Goal: Communication & Community: Connect with others

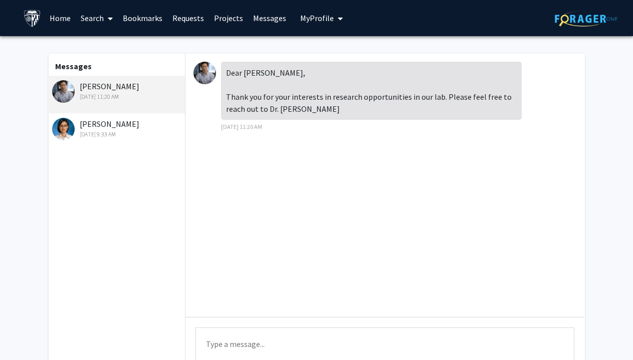
click at [204, 18] on link "Requests" at bounding box center [188, 18] width 42 height 35
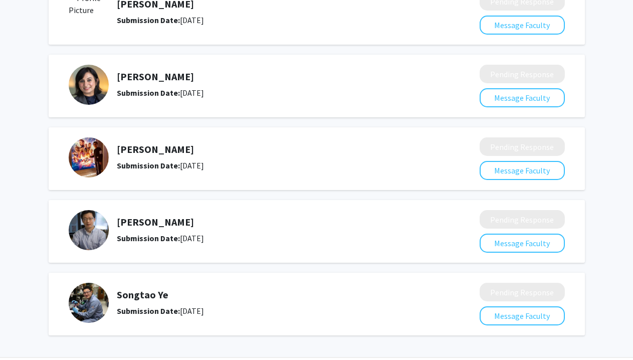
scroll to position [649, 0]
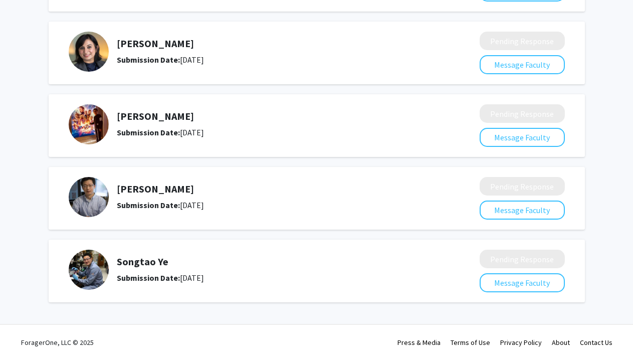
click at [91, 193] on img at bounding box center [89, 197] width 40 height 40
click at [551, 209] on button "Message Faculty" at bounding box center [522, 210] width 85 height 19
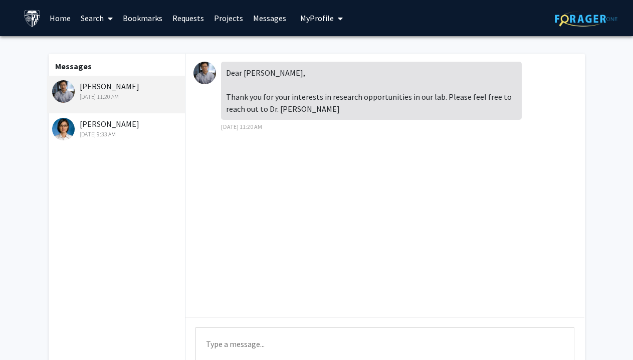
scroll to position [1, 0]
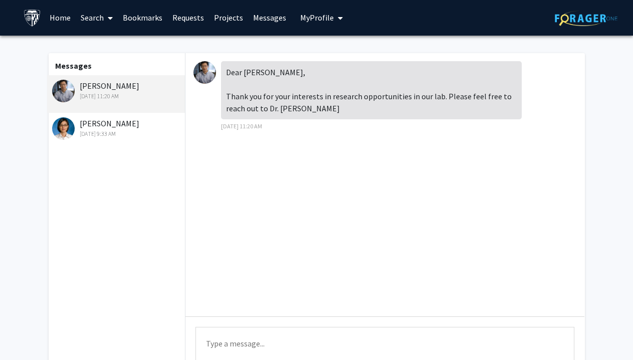
click at [66, 14] on link "Home" at bounding box center [60, 17] width 31 height 35
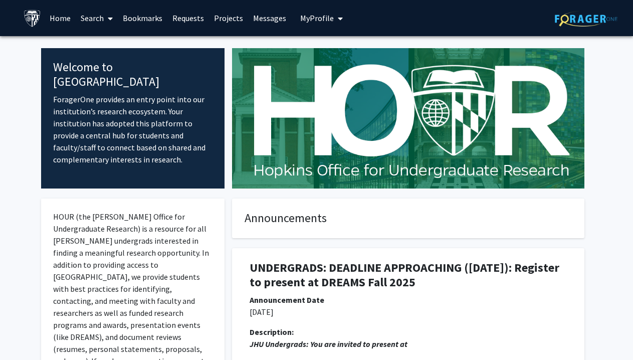
click at [84, 16] on link "Search" at bounding box center [97, 18] width 42 height 35
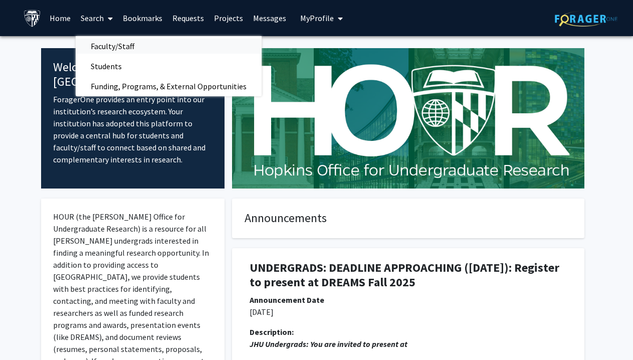
click at [129, 47] on span "Faculty/Staff" at bounding box center [113, 46] width 74 height 20
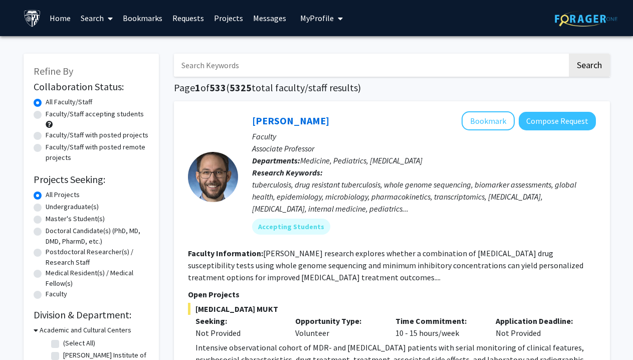
click at [243, 63] on input "Search Keywords" at bounding box center [371, 65] width 394 height 23
type input "[PERSON_NAME]"
click at [569, 54] on button "Search" at bounding box center [589, 65] width 41 height 23
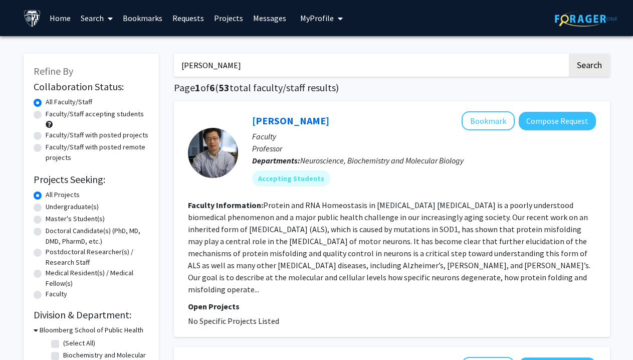
drag, startPoint x: 69, startPoint y: 45, endPoint x: 91, endPoint y: 42, distance: 22.8
click at [250, 22] on link "Messages" at bounding box center [269, 18] width 43 height 35
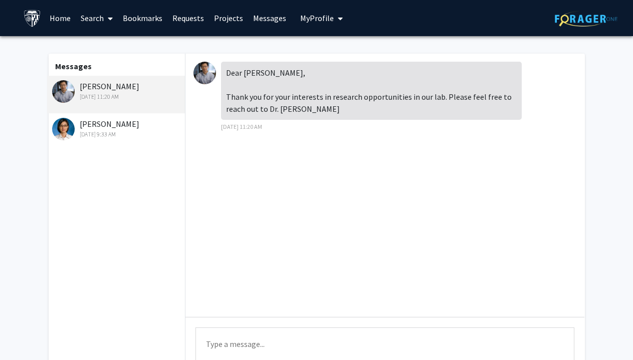
click at [281, 338] on textarea "Type a message" at bounding box center [385, 349] width 379 height 45
paste textarea "Dear [PERSON_NAME], Thank you very much for your kind reply and for connecting …"
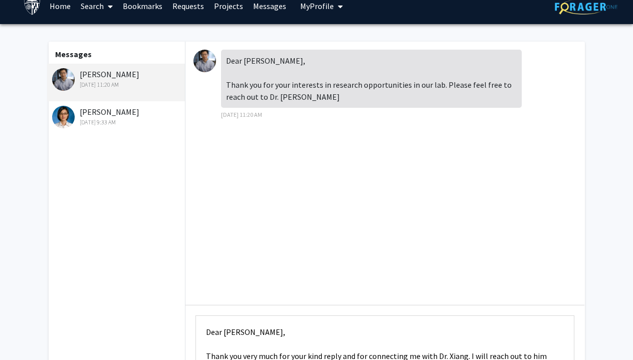
scroll to position [49, 0]
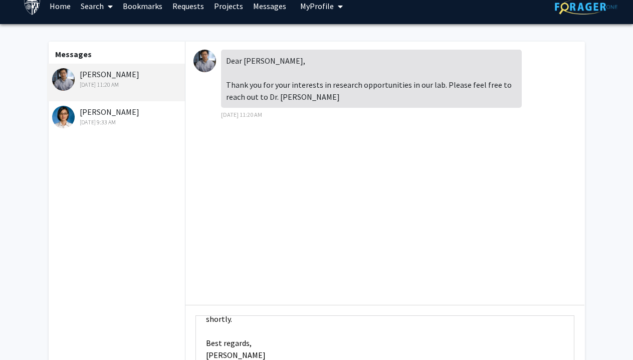
click at [203, 334] on textarea "Dear [PERSON_NAME], Thank you very much for your kind reply and for connecting …" at bounding box center [385, 337] width 379 height 45
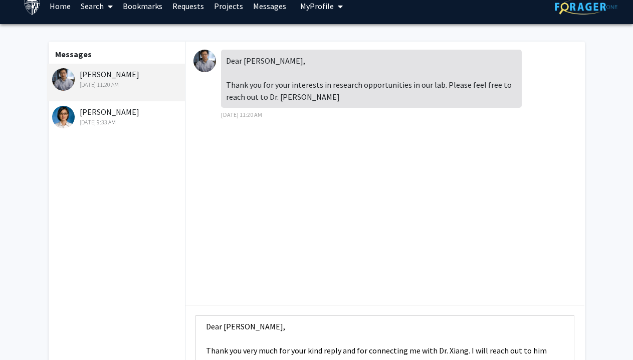
scroll to position [0, 0]
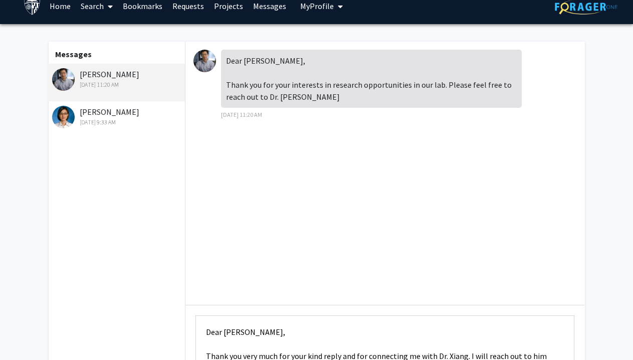
click at [220, 349] on textarea "Dear [PERSON_NAME], Thank you very much for your kind reply and for connecting …" at bounding box center [385, 337] width 379 height 45
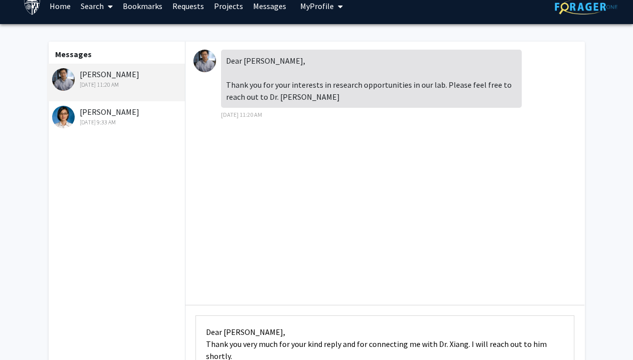
click at [231, 334] on textarea "Dear [PERSON_NAME], Thank you very much for your kind reply and for connecting …" at bounding box center [385, 337] width 379 height 45
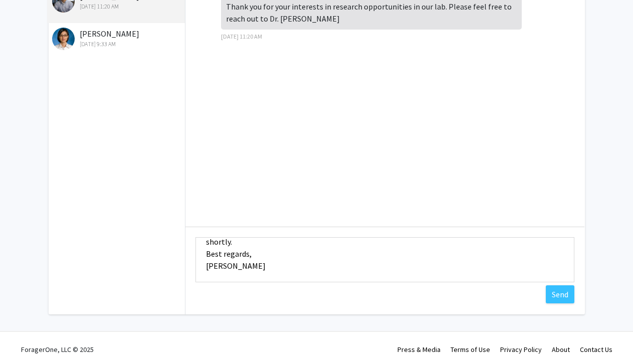
scroll to position [97, 0]
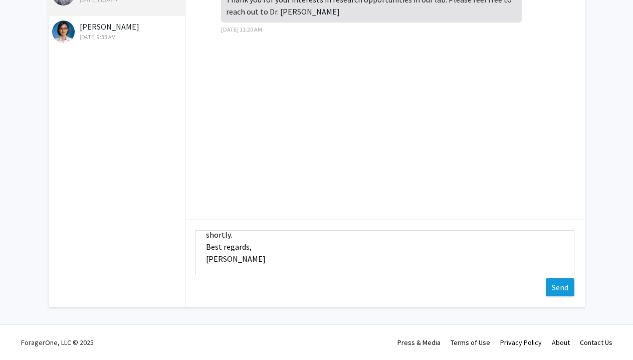
type textarea "Dear [PERSON_NAME], Thank you very much for your kind reply and for connecting …"
click at [566, 290] on button "Send" at bounding box center [560, 287] width 29 height 18
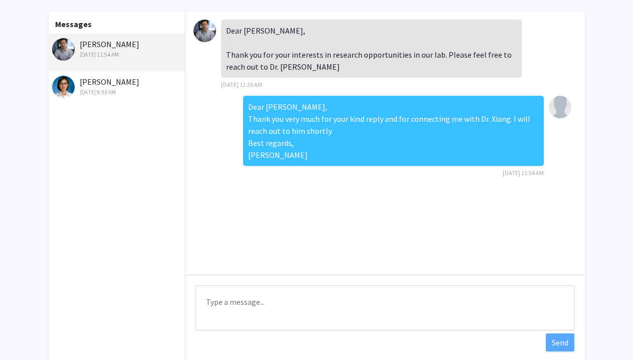
scroll to position [44, 0]
